Goal: Navigation & Orientation: Find specific page/section

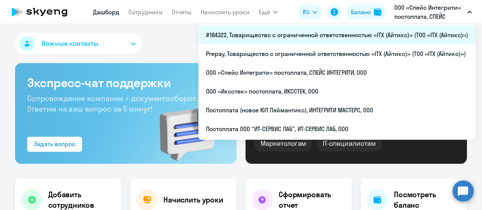
click at [294, 33] on li "#184322, Товарищество с ограниченной ответственностью «ITX (Айтикс)» (ТОО «ITX …" at bounding box center [336, 35] width 277 height 19
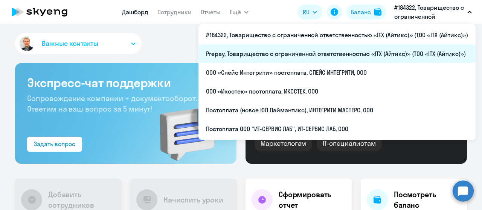
click at [340, 57] on li "Prepay, Товарищество с ограниченной ответственностью «ITX (Айтикс)» (ТОО «ITX (…" at bounding box center [336, 53] width 277 height 19
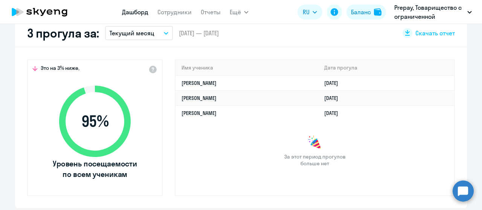
scroll to position [151, 0]
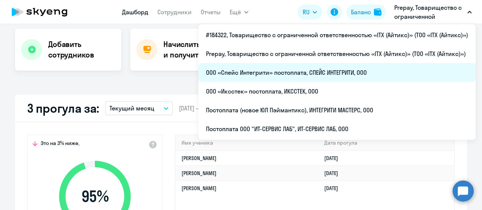
click at [345, 70] on li "ООО «Спейс Интегрити» постоплата, СПЕЙС ИНТЕГРИТИ, ООО" at bounding box center [336, 72] width 277 height 19
select select "30"
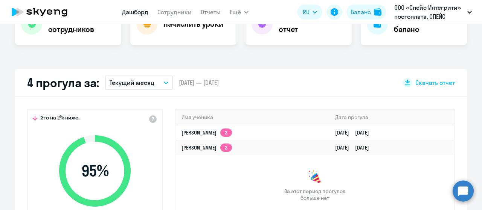
scroll to position [188, 0]
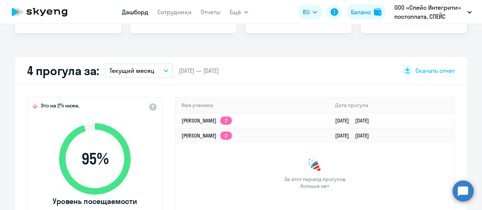
select select "30"
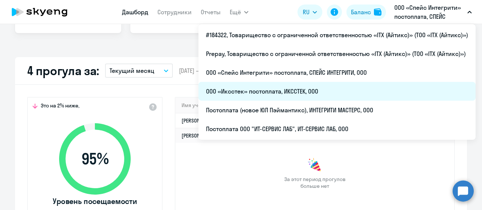
click at [308, 90] on li "ООО «Иксстек» постоплата, ИКССТЕК, ООО" at bounding box center [336, 91] width 277 height 19
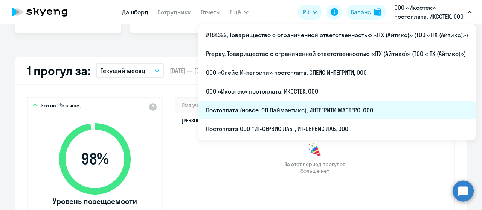
click at [354, 106] on li "Постоплата (новое ЮЛ Пэймантикс), ИНТЕГРИТИ МАСТЕРС, ООО" at bounding box center [336, 110] width 277 height 19
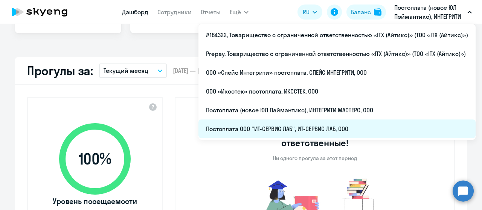
click at [335, 134] on li "Постоплата ООО "ИТ-СЕРВИС ЛАБ", ИТ-СЕРВИС ЛАБ, ООО" at bounding box center [336, 129] width 277 height 19
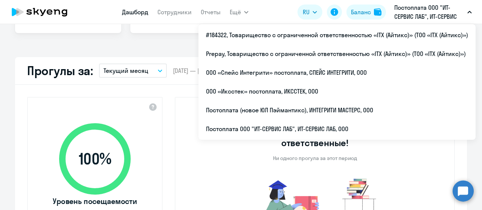
select select "30"
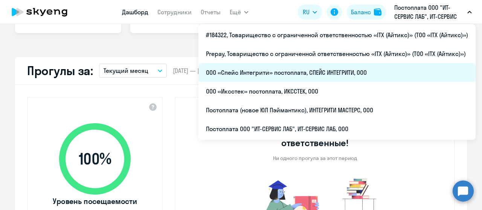
click at [362, 69] on li "ООО «Спейс Интегрити» постоплата, СПЕЙС ИНТЕГРИТИ, ООО" at bounding box center [336, 72] width 277 height 19
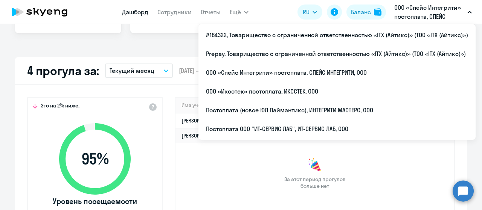
select select "30"
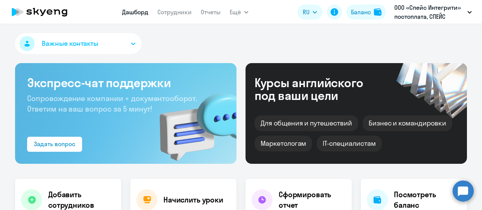
click at [55, 13] on icon at bounding box center [57, 11] width 6 height 5
click at [148, 12] on link "Сотрудники" at bounding box center [145, 12] width 34 height 8
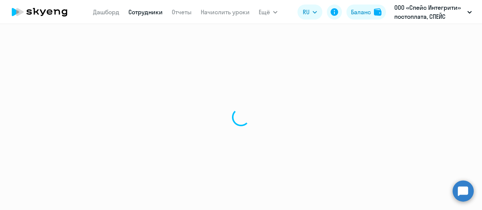
select select "30"
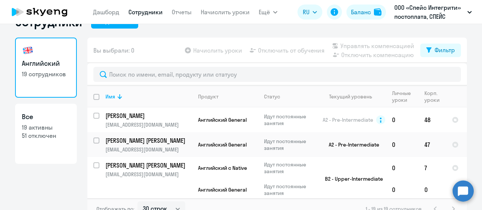
scroll to position [30, 0]
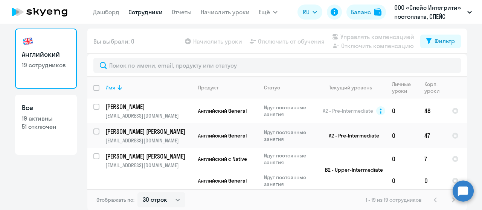
click at [46, 116] on p "19 активны" at bounding box center [46, 118] width 48 height 8
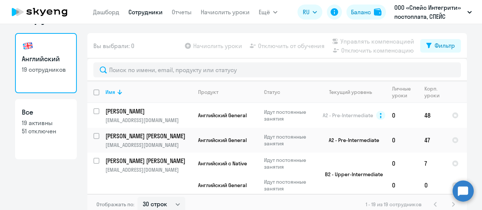
select select "30"
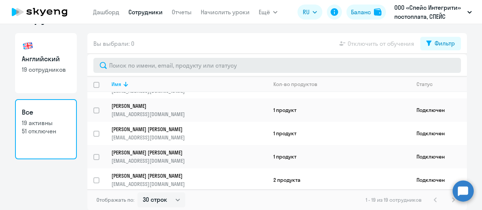
scroll to position [0, 0]
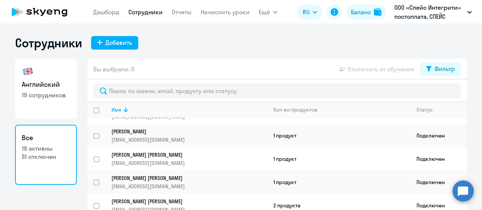
click at [46, 78] on link "Английский 19 сотрудников" at bounding box center [46, 89] width 62 height 60
select select "30"
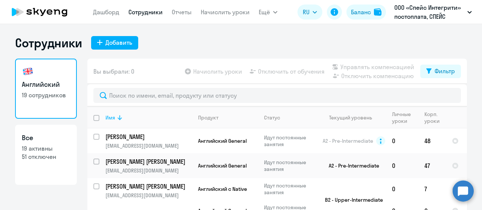
click at [117, 119] on icon at bounding box center [119, 118] width 5 height 5
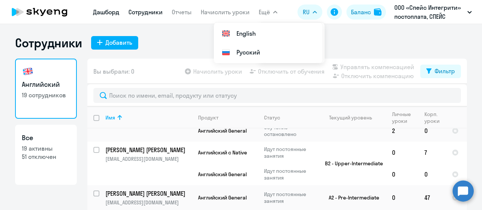
click at [105, 13] on link "Дашборд" at bounding box center [106, 12] width 26 height 8
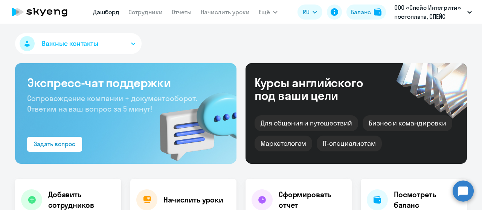
click at [53, 12] on icon at bounding box center [39, 12] width 66 height 19
select select "30"
click at [52, 3] on icon at bounding box center [39, 12] width 66 height 19
click at [188, 50] on div "Важные контакты" at bounding box center [241, 45] width 452 height 24
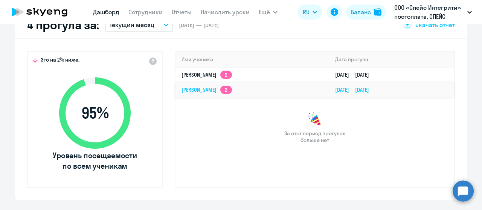
scroll to position [188, 0]
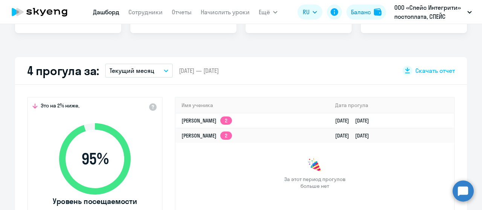
click at [146, 43] on div "Важные контакты Экспресс-чат поддержки Сопровождение компании + документооборот…" at bounding box center [241, 117] width 482 height 186
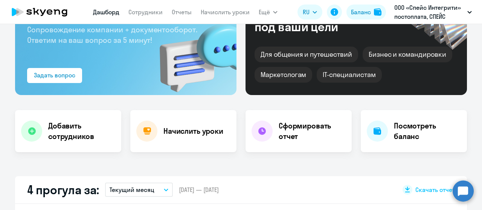
scroll to position [0, 0]
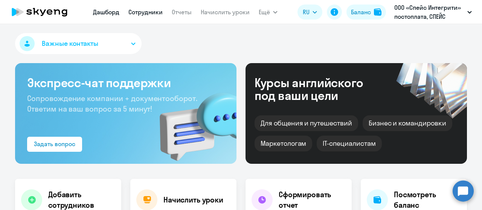
click at [148, 10] on link "Сотрудники" at bounding box center [145, 12] width 34 height 8
select select "30"
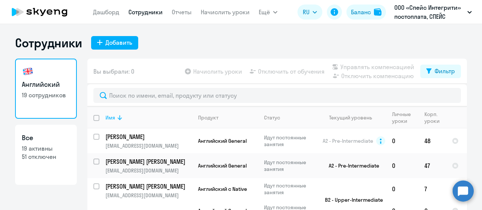
click at [120, 125] on th "Имя" at bounding box center [145, 118] width 93 height 22
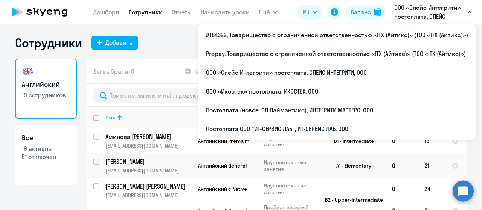
click at [403, 13] on p "ООО «Спейс Интегрити» постоплата, СПЕЙС ИНТЕГРИТИ, ООО" at bounding box center [429, 12] width 70 height 18
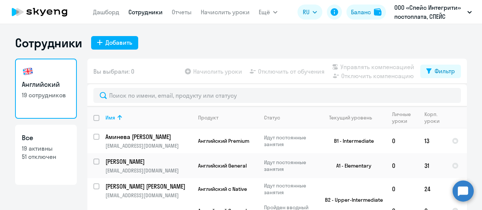
click at [144, 14] on link "Сотрудники" at bounding box center [145, 12] width 34 height 8
click at [46, 12] on icon at bounding box center [39, 12] width 66 height 19
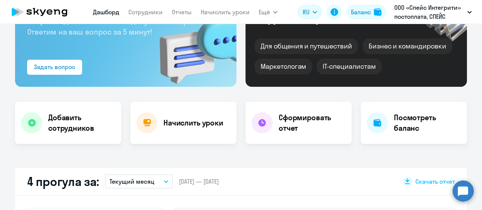
scroll to position [38, 0]
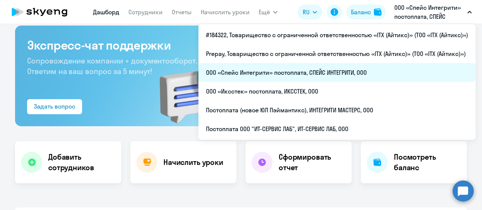
select select "30"
click at [330, 79] on li "ООО «Спейс Интегрити» постоплата, СПЕЙС ИНТЕГРИТИ, ООО" at bounding box center [336, 72] width 277 height 19
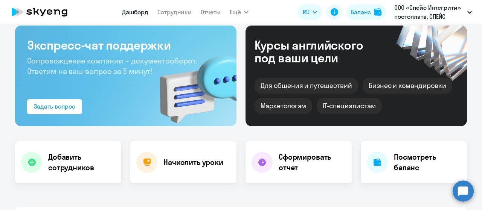
scroll to position [0, 0]
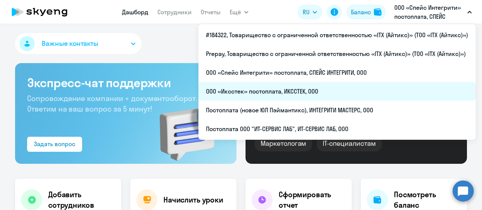
click at [325, 97] on li "ООО «Иксстек» постоплата, ИКССТЕК, ООО" at bounding box center [336, 91] width 277 height 19
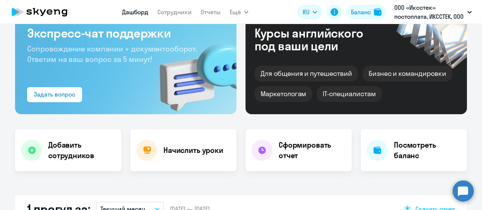
scroll to position [151, 0]
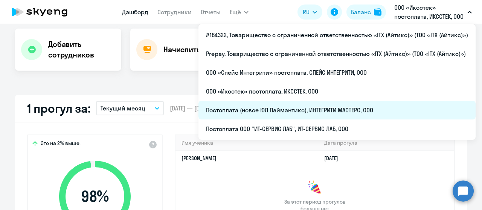
click at [346, 111] on li "Постоплата (новое ЮЛ Пэймантикс), ИНТЕГРИТИ МАСТЕРС, ООО" at bounding box center [336, 110] width 277 height 19
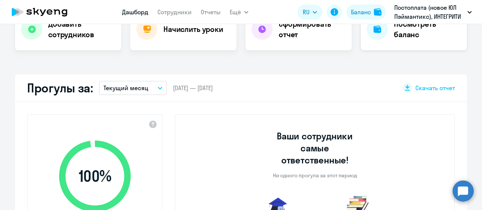
scroll to position [188, 0]
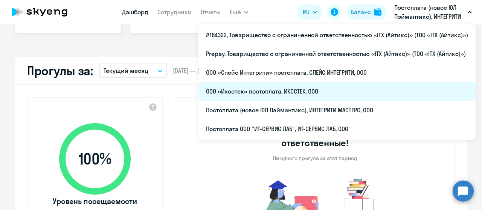
select select "30"
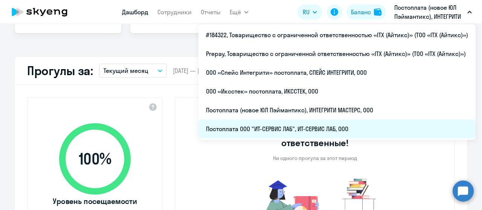
click at [353, 128] on li "Постоплата ООО "ИТ-СЕРВИС ЛАБ", ИТ-СЕРВИС ЛАБ, ООО" at bounding box center [336, 129] width 277 height 19
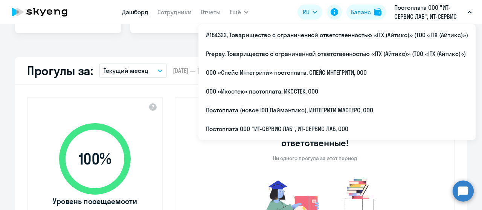
select select "30"
